Goal: Task Accomplishment & Management: Complete application form

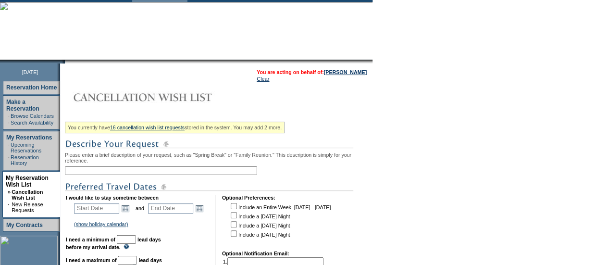
scroll to position [63, 0]
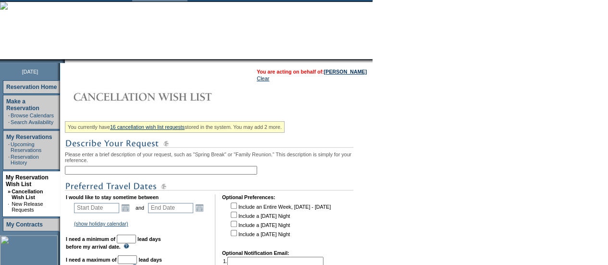
click at [121, 172] on input "text" at bounding box center [161, 170] width 192 height 9
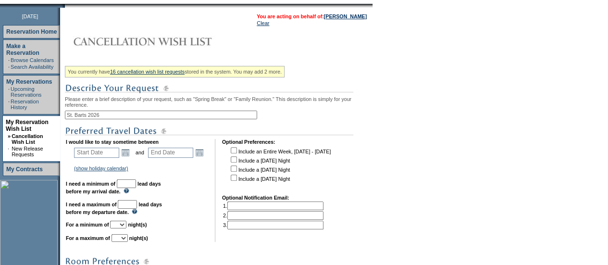
scroll to position [119, 0]
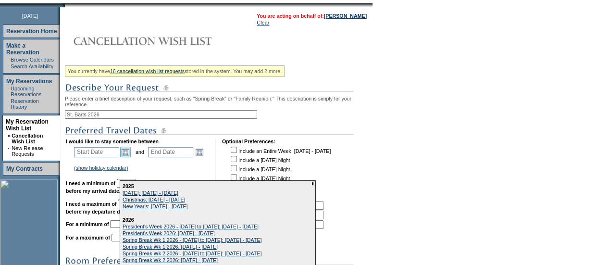
type input "St. Barts 2026"
click at [128, 157] on link "Open the calendar popup." at bounding box center [125, 152] width 11 height 11
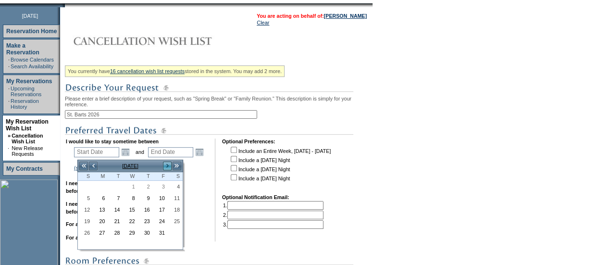
click at [164, 166] on link ">" at bounding box center [167, 166] width 10 height 10
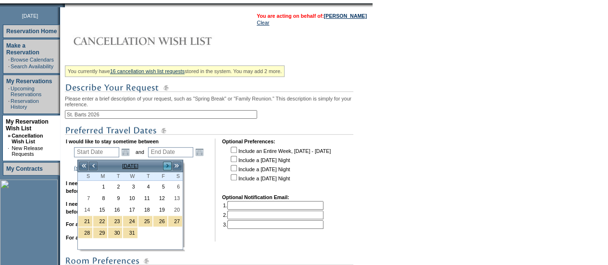
click at [164, 166] on link ">" at bounding box center [167, 166] width 10 height 10
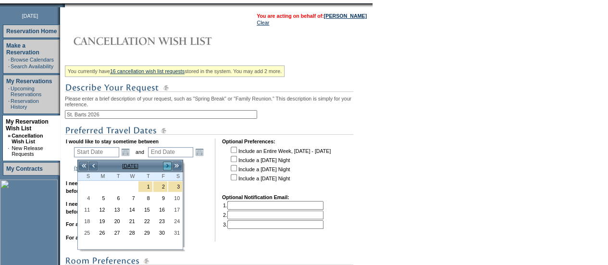
click at [164, 166] on link ">" at bounding box center [167, 166] width 10 height 10
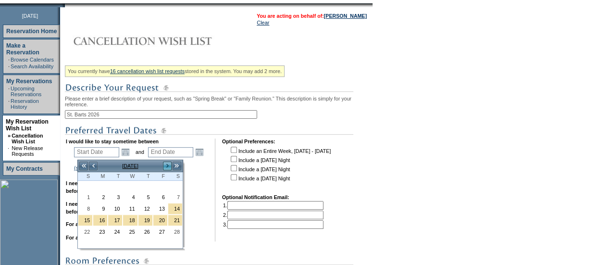
click at [164, 166] on link ">" at bounding box center [167, 166] width 10 height 10
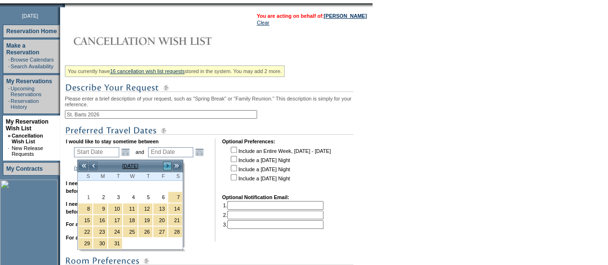
click at [164, 166] on link ">" at bounding box center [167, 166] width 10 height 10
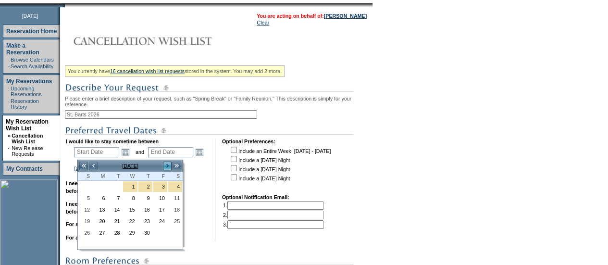
click at [164, 166] on link ">" at bounding box center [167, 166] width 10 height 10
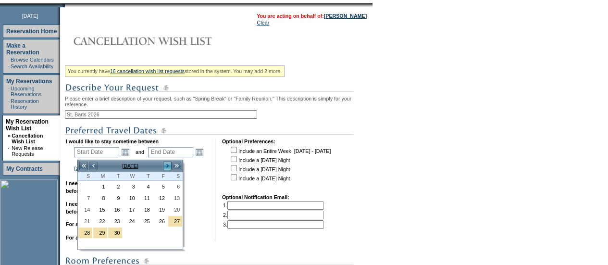
click at [164, 166] on link ">" at bounding box center [167, 166] width 10 height 10
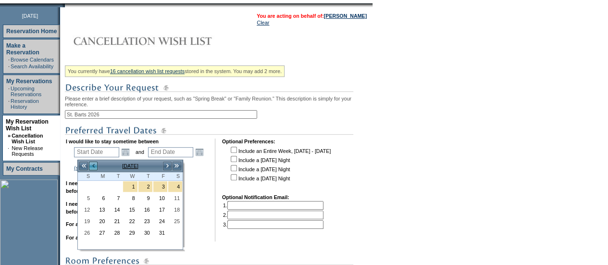
click at [95, 166] on link "<" at bounding box center [93, 166] width 10 height 10
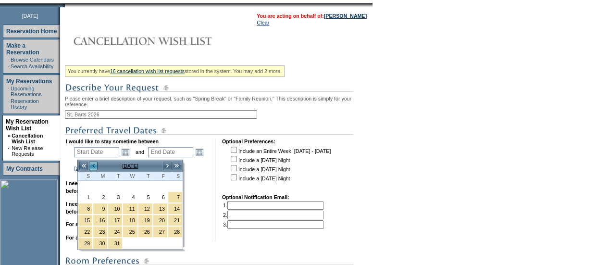
click at [95, 166] on link "<" at bounding box center [93, 166] width 10 height 10
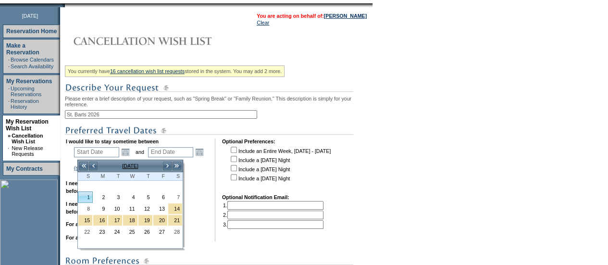
click at [90, 198] on link "1" at bounding box center [85, 197] width 14 height 11
type input "[DATE]"
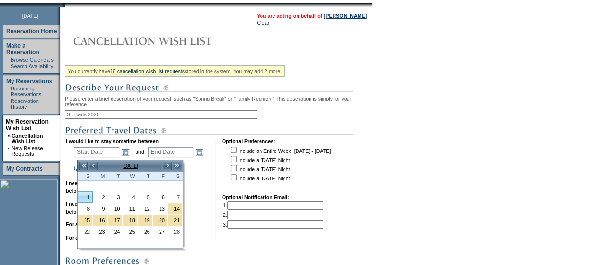
type input "125"
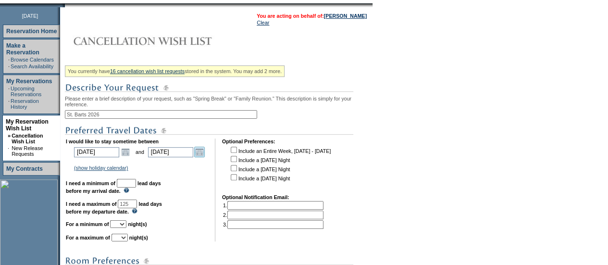
click at [203, 155] on link "Open the calendar popup." at bounding box center [199, 152] width 11 height 11
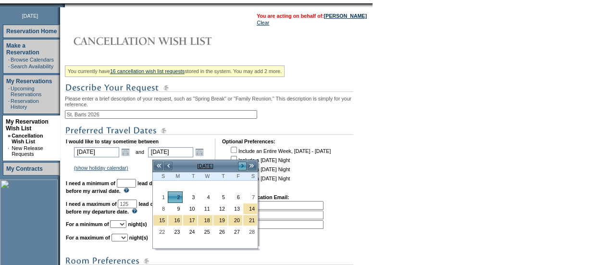
click at [239, 166] on link ">" at bounding box center [242, 166] width 10 height 10
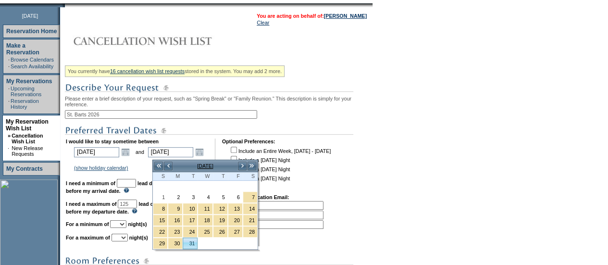
click at [188, 239] on link "31" at bounding box center [190, 243] width 14 height 11
type input "[DATE]"
type input "182"
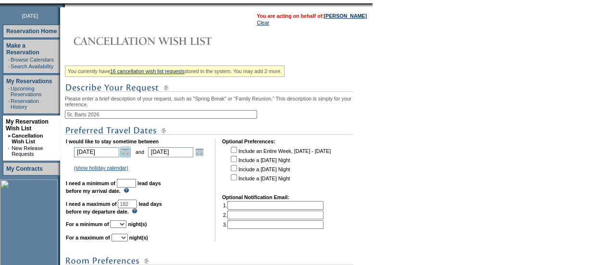
click at [130, 156] on link "Open the calendar popup." at bounding box center [125, 152] width 11 height 11
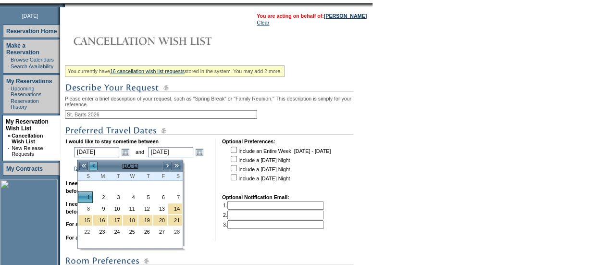
click at [90, 165] on link "<" at bounding box center [93, 166] width 10 height 10
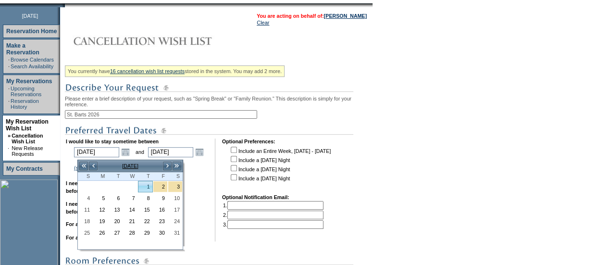
click at [146, 186] on link "1" at bounding box center [145, 186] width 14 height 11
type input "[DATE]"
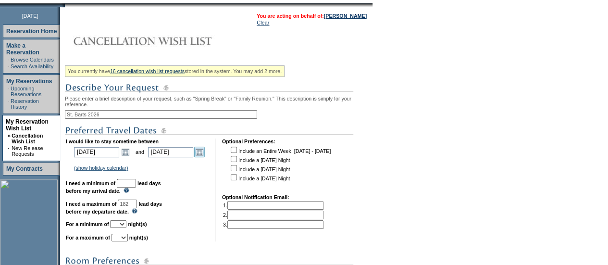
click at [205, 153] on link "Open the calendar popup." at bounding box center [199, 152] width 11 height 11
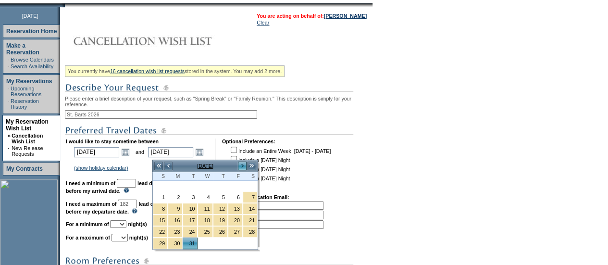
click at [240, 168] on link ">" at bounding box center [242, 166] width 10 height 10
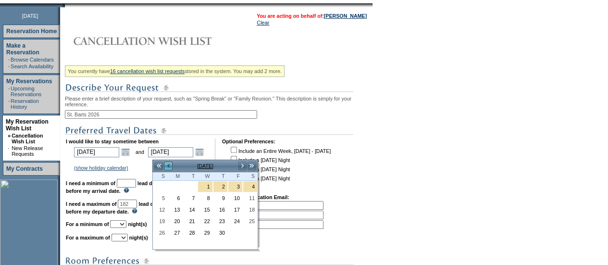
click at [166, 166] on link "<" at bounding box center [168, 166] width 10 height 10
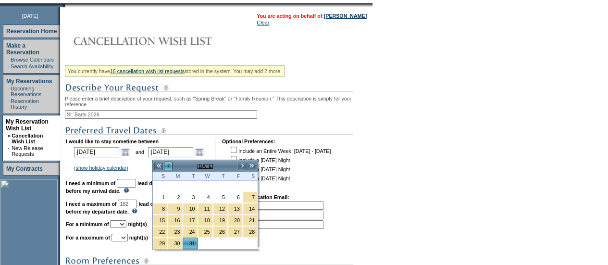
click at [166, 166] on link "<" at bounding box center [168, 166] width 10 height 10
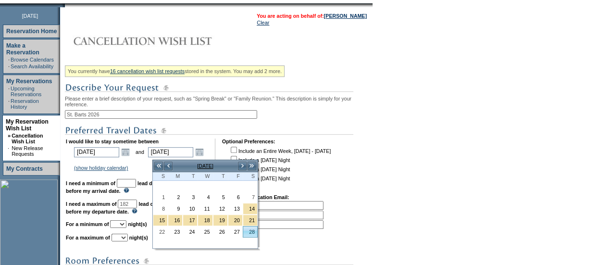
click at [244, 233] on link "28" at bounding box center [250, 231] width 14 height 11
type input "[DATE]"
type input "151"
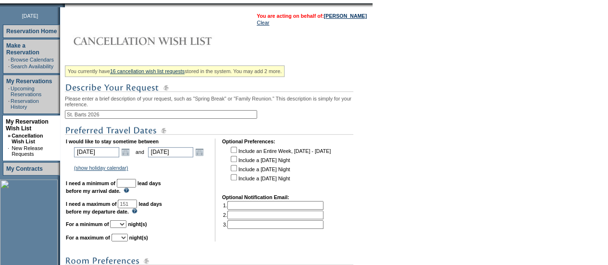
click at [136, 187] on input "text" at bounding box center [126, 183] width 19 height 9
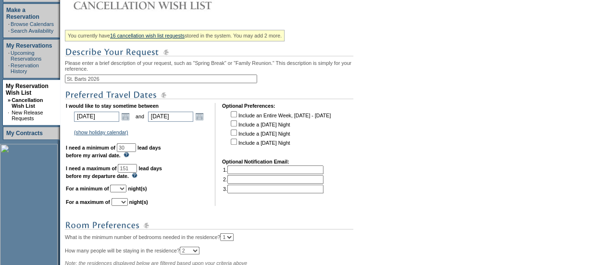
scroll to position [155, 0]
type input "30"
click at [126, 191] on select "1 2 3 4 5 6 7 8 9 10 11 12 13 14" at bounding box center [118, 188] width 16 height 8
select select "5"
click at [122, 188] on select "1 2 3 4 5 6 7 8 9 10 11 12 13 14" at bounding box center [118, 188] width 16 height 8
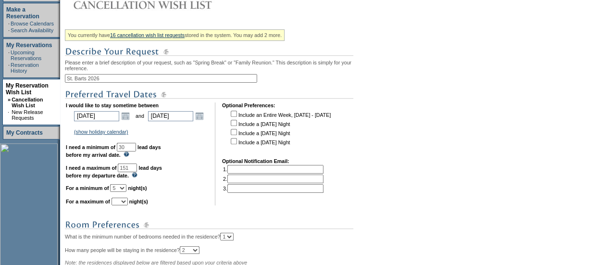
click at [128, 205] on select "1 2 3 4 5 6 7 8 9 10 11 12 13 14" at bounding box center [120, 202] width 16 height 8
select select "7"
click at [123, 202] on select "1 2 3 4 5 6 7 8 9 10 11 12 13 14" at bounding box center [120, 202] width 16 height 8
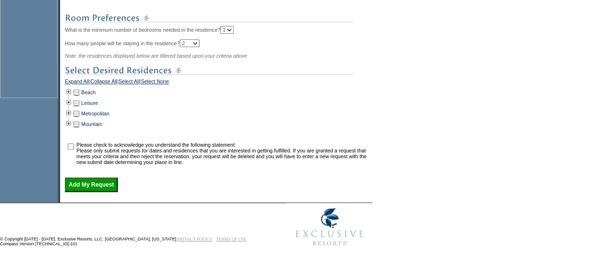
scroll to position [370, 0]
click at [70, 89] on td at bounding box center [69, 92] width 8 height 11
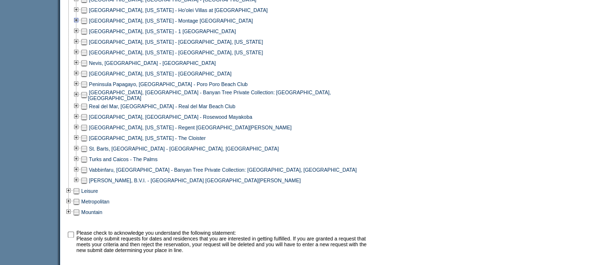
scroll to position [659, 0]
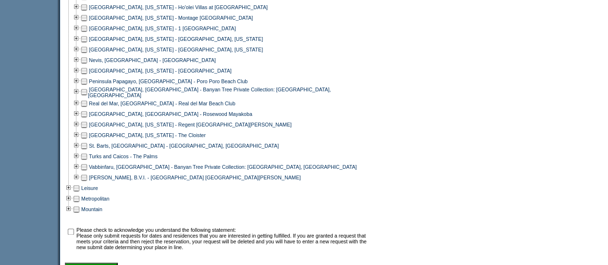
click at [87, 150] on td at bounding box center [84, 145] width 8 height 11
click at [79, 150] on td at bounding box center [77, 145] width 8 height 11
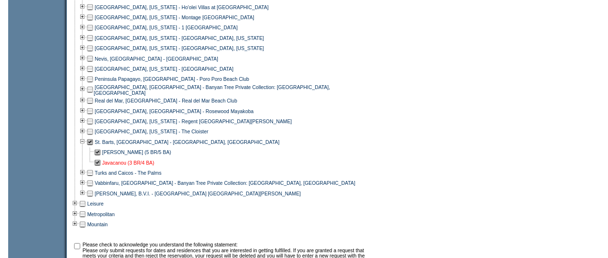
scroll to position [772, 0]
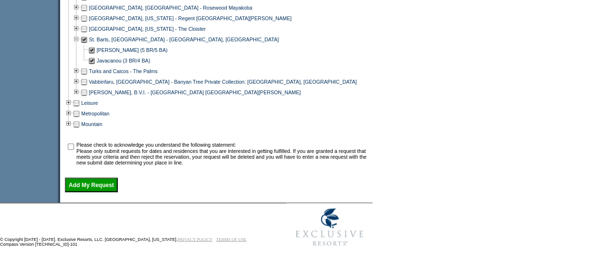
click at [74, 145] on input "checkbox" at bounding box center [71, 146] width 6 height 6
checkbox input "true"
click at [87, 188] on input "Add My Request" at bounding box center [91, 184] width 53 height 14
